Goal: Task Accomplishment & Management: Manage account settings

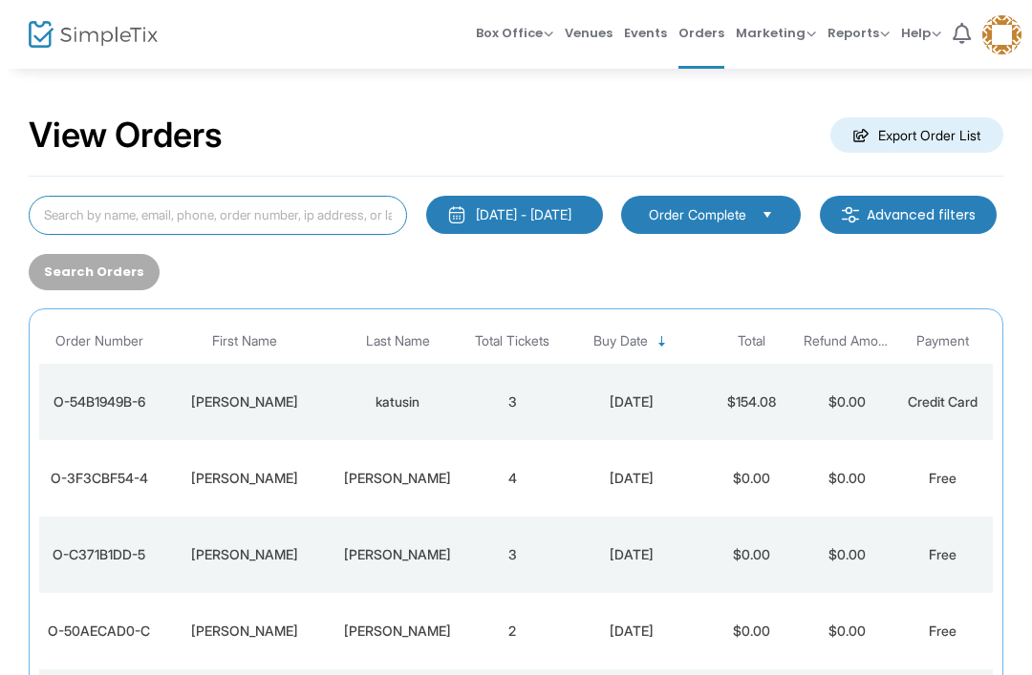
click at [241, 203] on input at bounding box center [218, 215] width 378 height 39
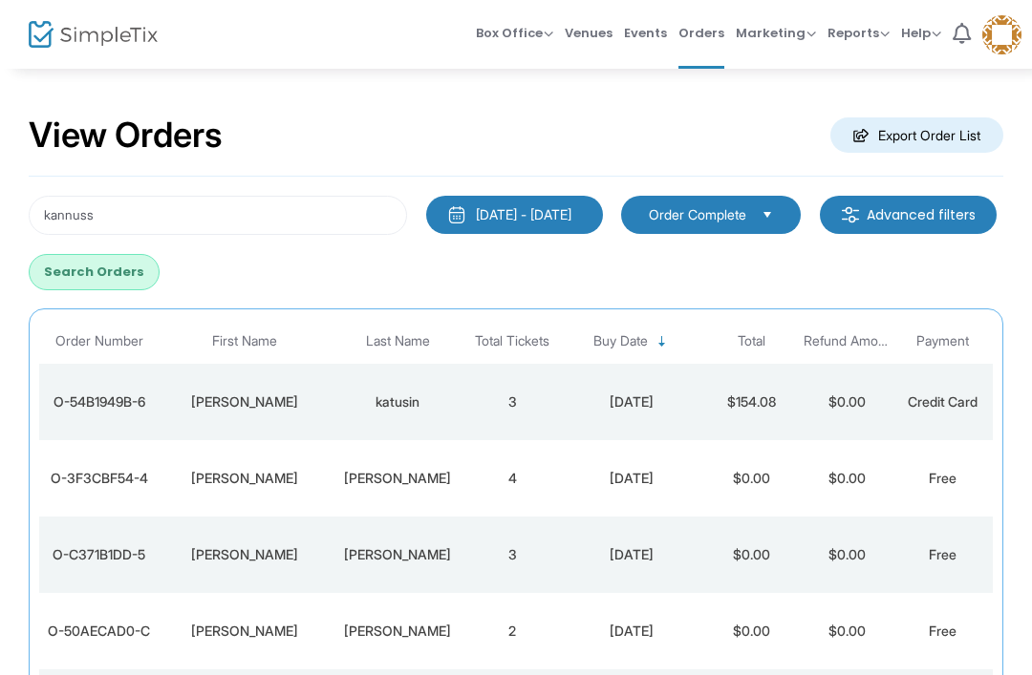
click at [160, 270] on button "Search Orders" at bounding box center [94, 272] width 131 height 36
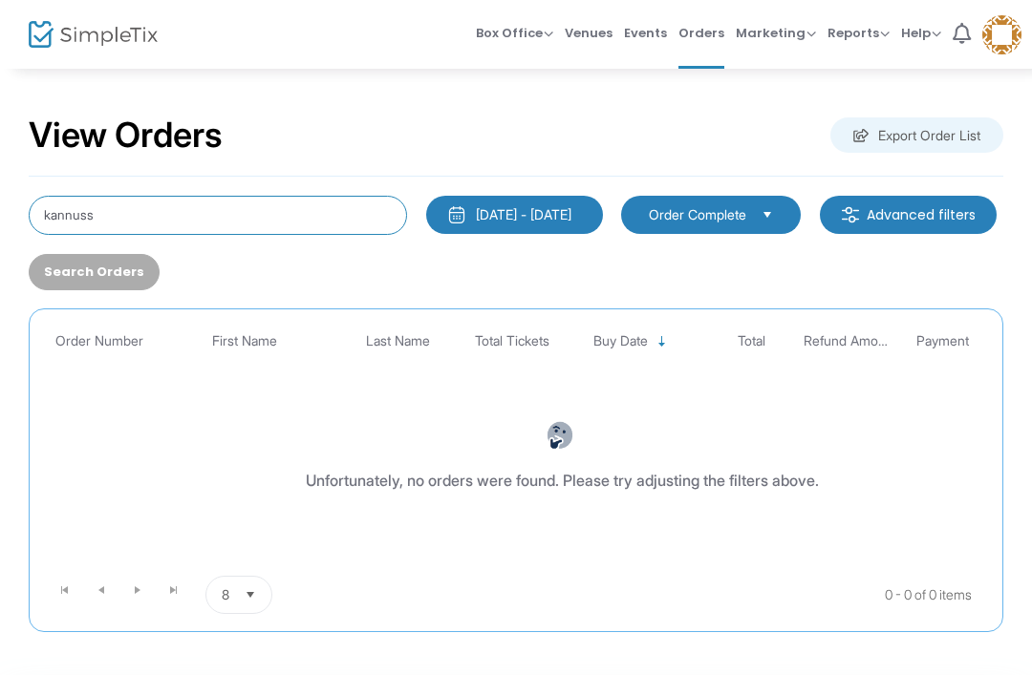
click at [162, 208] on input "kannuss" at bounding box center [218, 215] width 378 height 39
click at [93, 225] on input "kannuss" at bounding box center [218, 215] width 378 height 39
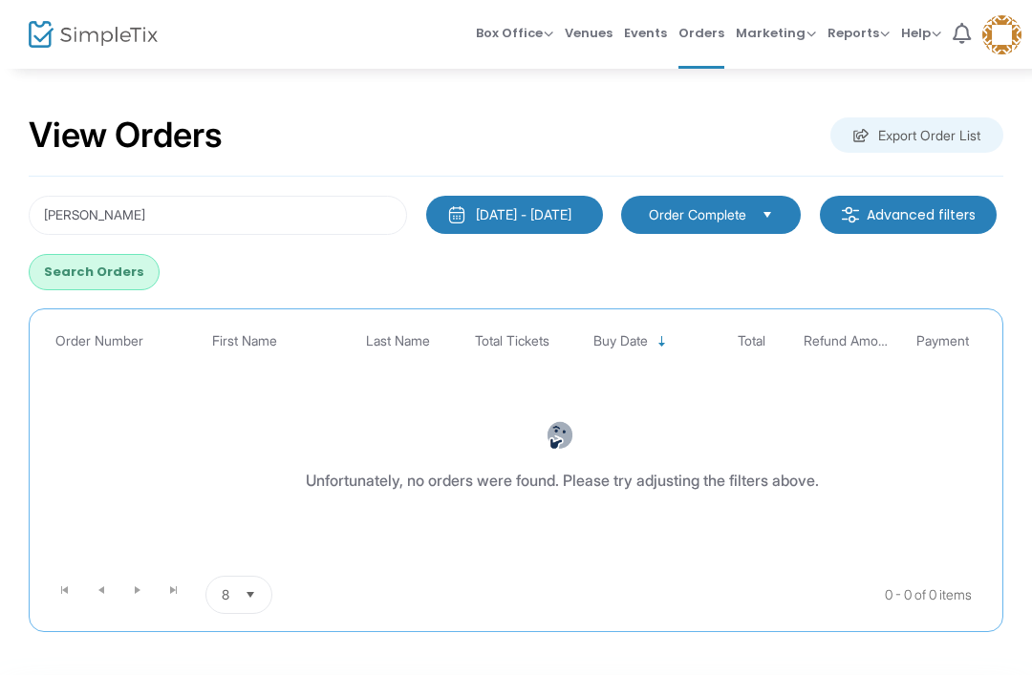
click at [160, 258] on button "Search Orders" at bounding box center [94, 272] width 131 height 36
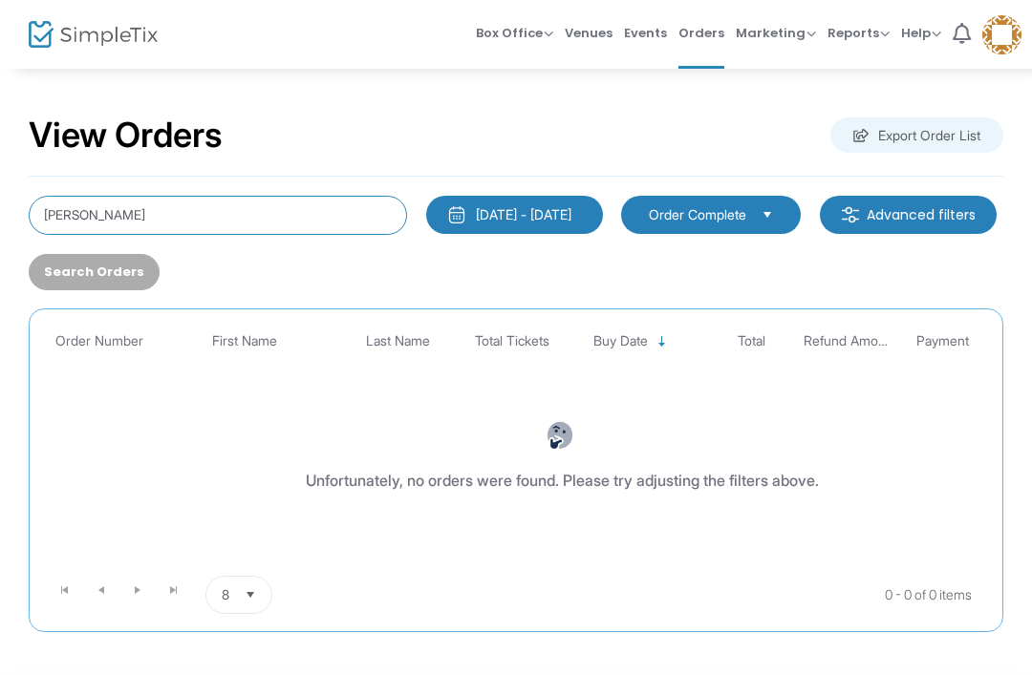
click at [115, 209] on input "[PERSON_NAME]" at bounding box center [218, 215] width 378 height 39
click at [206, 217] on input "[PERSON_NAME]" at bounding box center [218, 215] width 378 height 39
click at [117, 206] on input "[PERSON_NAME]" at bounding box center [218, 215] width 378 height 39
click at [117, 205] on input "[PERSON_NAME]" at bounding box center [218, 215] width 378 height 39
type input "[PERSON_NAME]"
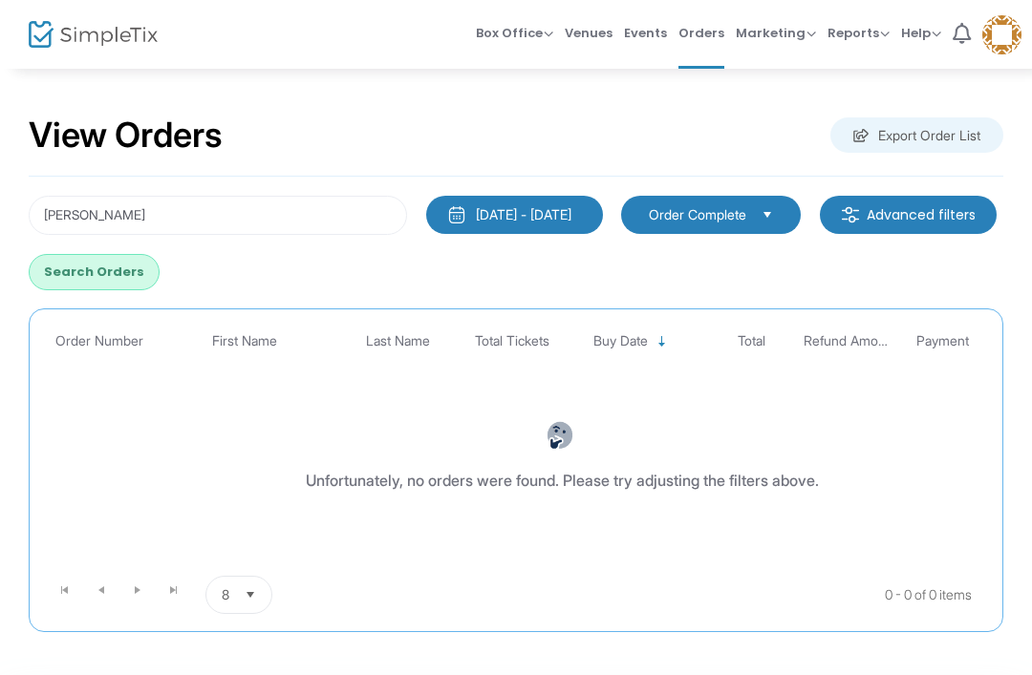
click at [160, 255] on button "Search Orders" at bounding box center [94, 272] width 131 height 36
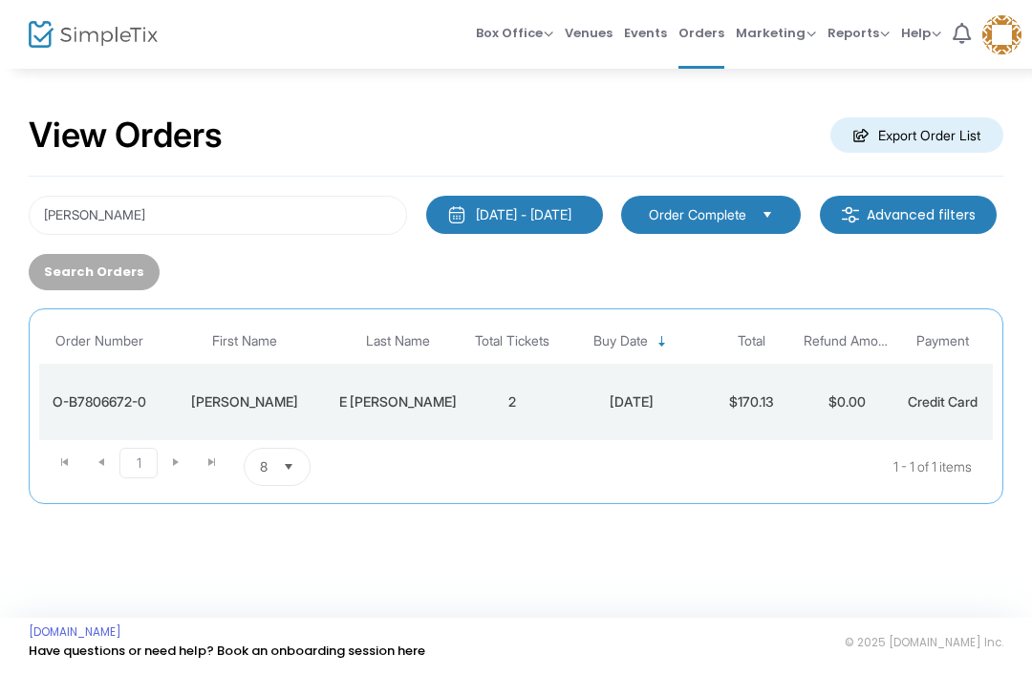
click at [249, 392] on td "[PERSON_NAME]" at bounding box center [245, 402] width 172 height 76
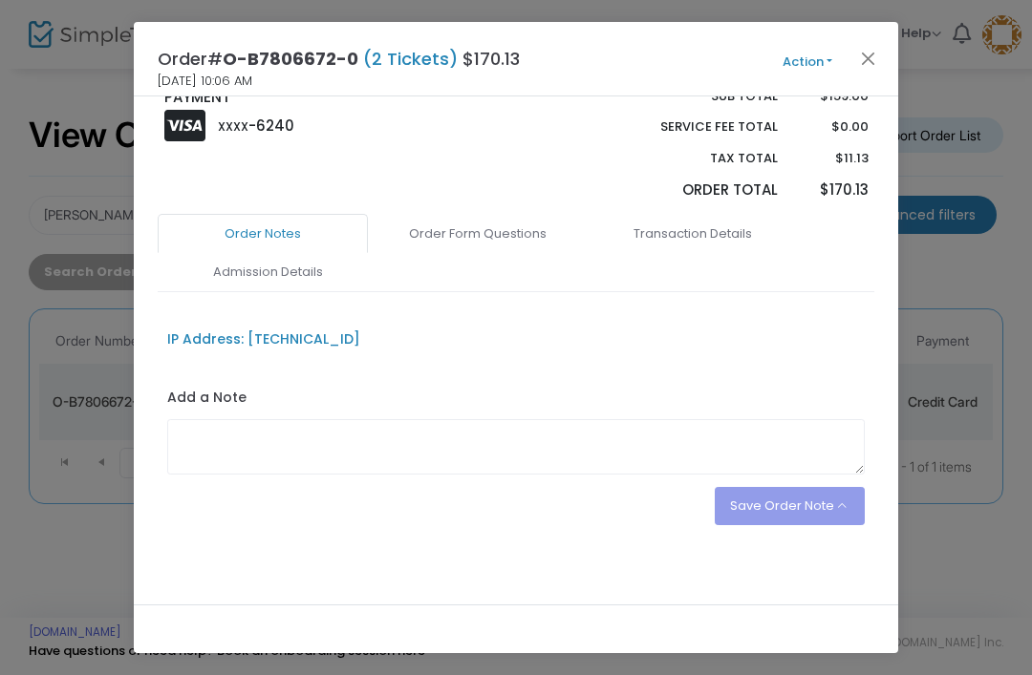
scroll to position [399, 0]
click at [279, 247] on link "Order Notes" at bounding box center [263, 235] width 210 height 40
click at [273, 271] on link "Admission Details" at bounding box center [267, 273] width 210 height 40
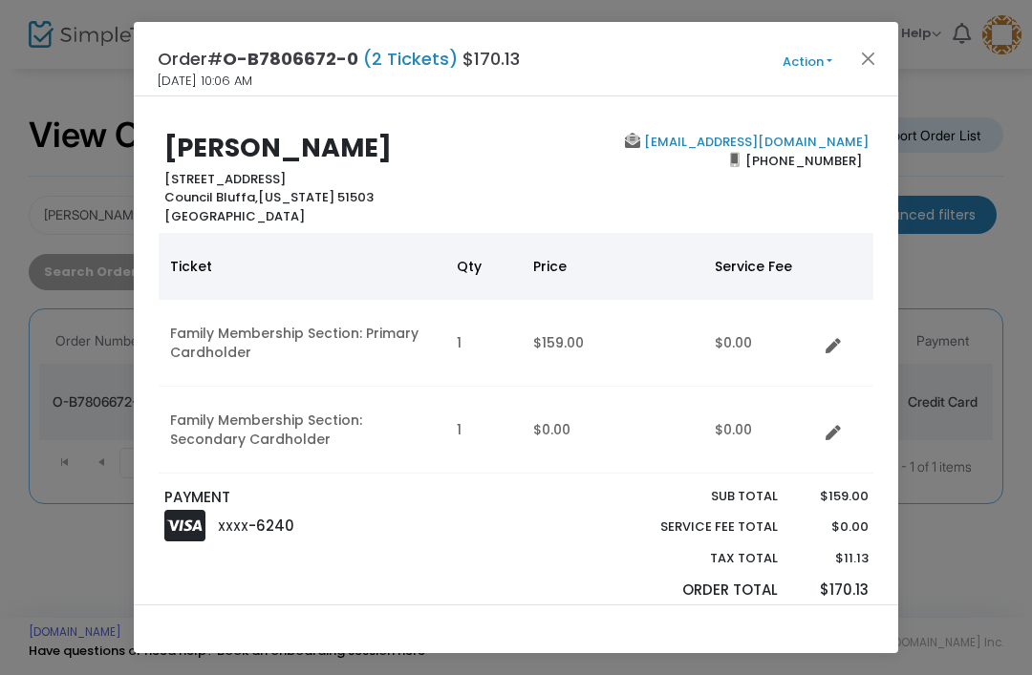
scroll to position [0, 0]
click at [810, 48] on div "Order# O-B7806672-0 (2 Tickets) $170.13 [DATE] 10:06 AM Action Mark Admitted Ed…" at bounding box center [516, 59] width 764 height 75
click at [805, 54] on button "Action" at bounding box center [807, 62] width 115 height 21
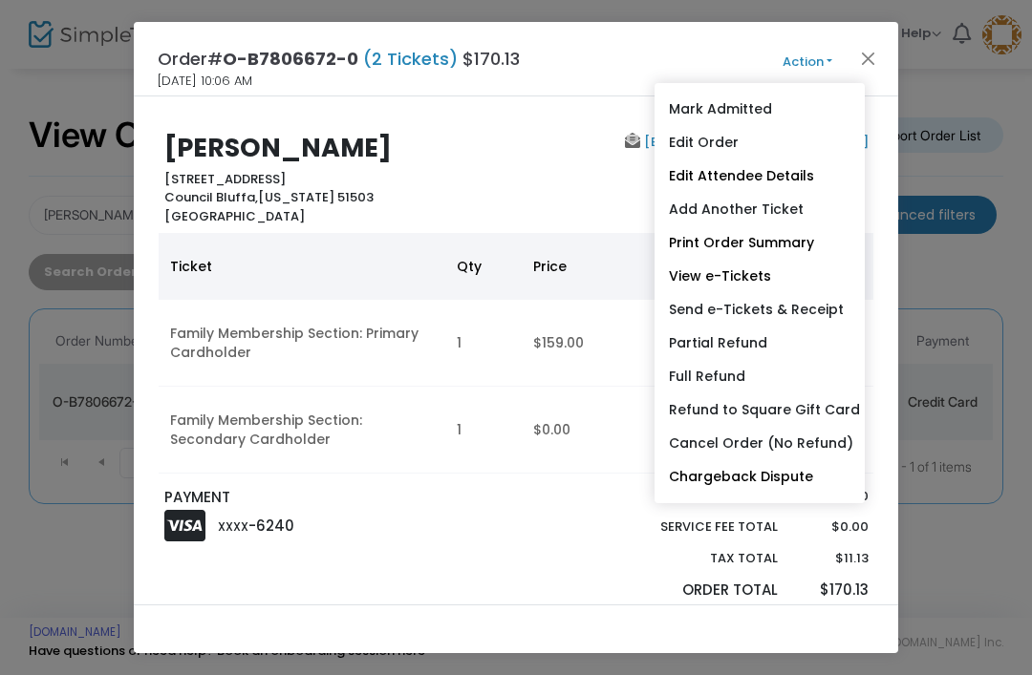
click at [786, 310] on link "Send e-Tickets & Receipt" at bounding box center [759, 309] width 210 height 33
type input "[EMAIL_ADDRESS][DOMAIN_NAME]"
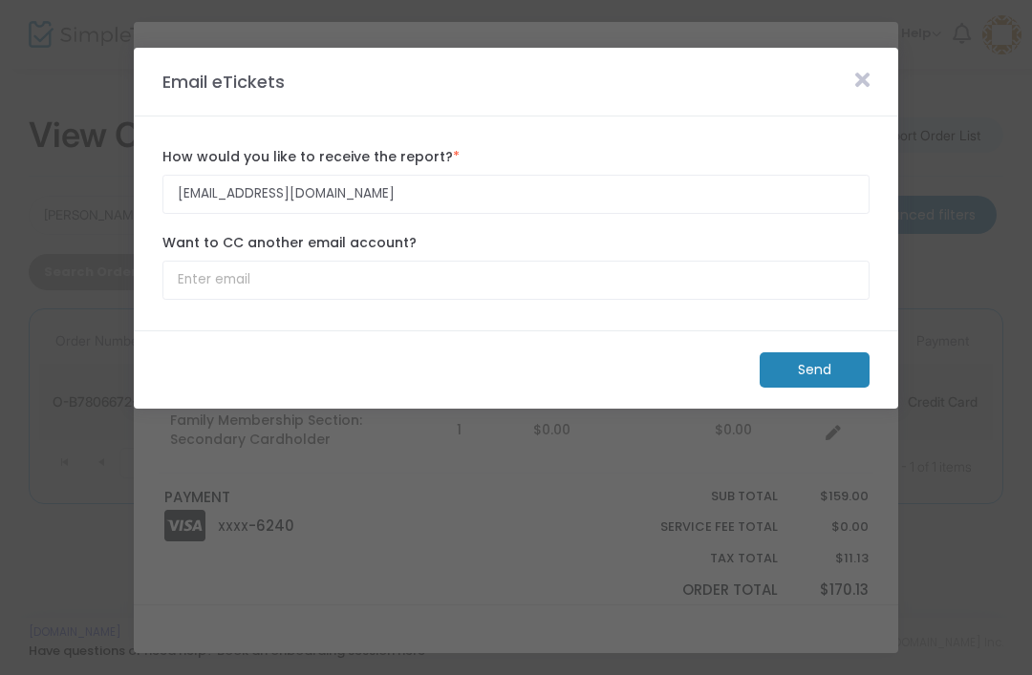
click at [806, 376] on m-button "Send" at bounding box center [815, 370] width 110 height 35
